Goal: Transaction & Acquisition: Purchase product/service

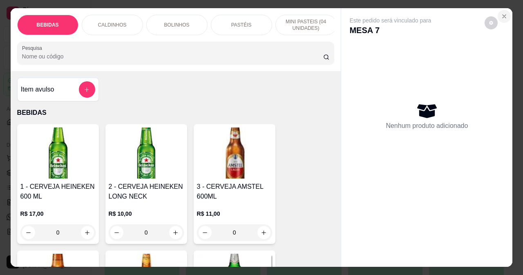
click at [505, 14] on icon "Close" at bounding box center [504, 16] width 7 height 7
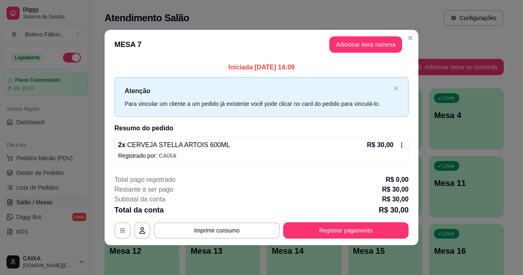
click at [379, 44] on button "Adicionar itens na mesa" at bounding box center [366, 44] width 73 height 16
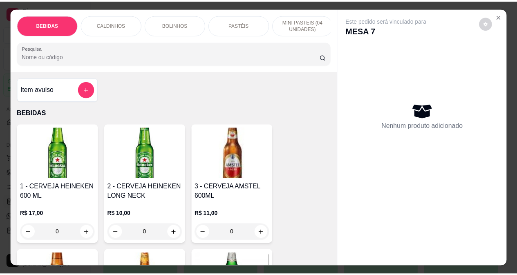
scroll to position [123, 0]
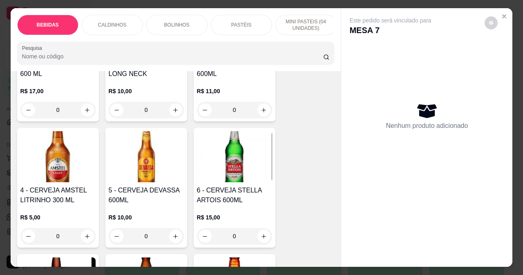
click at [227, 179] on img at bounding box center [234, 156] width 75 height 51
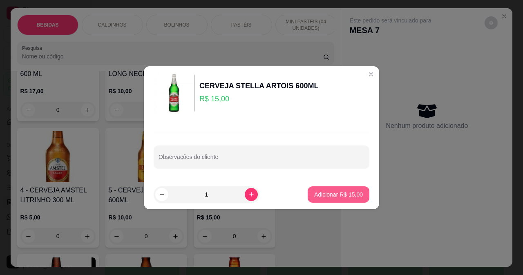
click at [321, 196] on p "Adicionar R$ 15,00" at bounding box center [338, 195] width 49 height 8
type input "1"
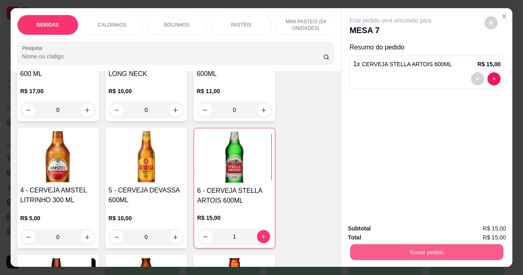
click at [407, 254] on button "Enviar pedido" at bounding box center [426, 252] width 153 height 16
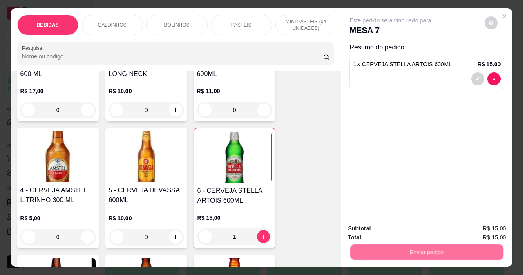
click at [386, 227] on button "Não registrar e enviar pedido" at bounding box center [400, 229] width 85 height 16
